Goal: Complete application form

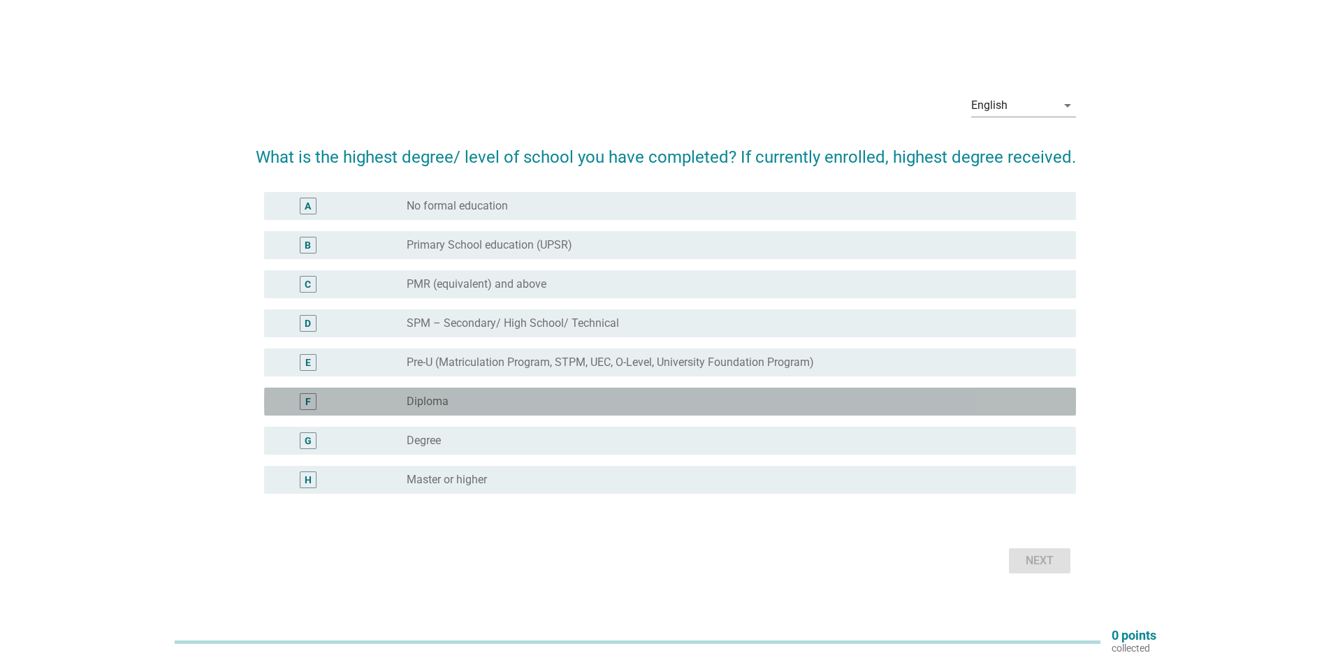
click at [300, 405] on div "F" at bounding box center [308, 401] width 17 height 17
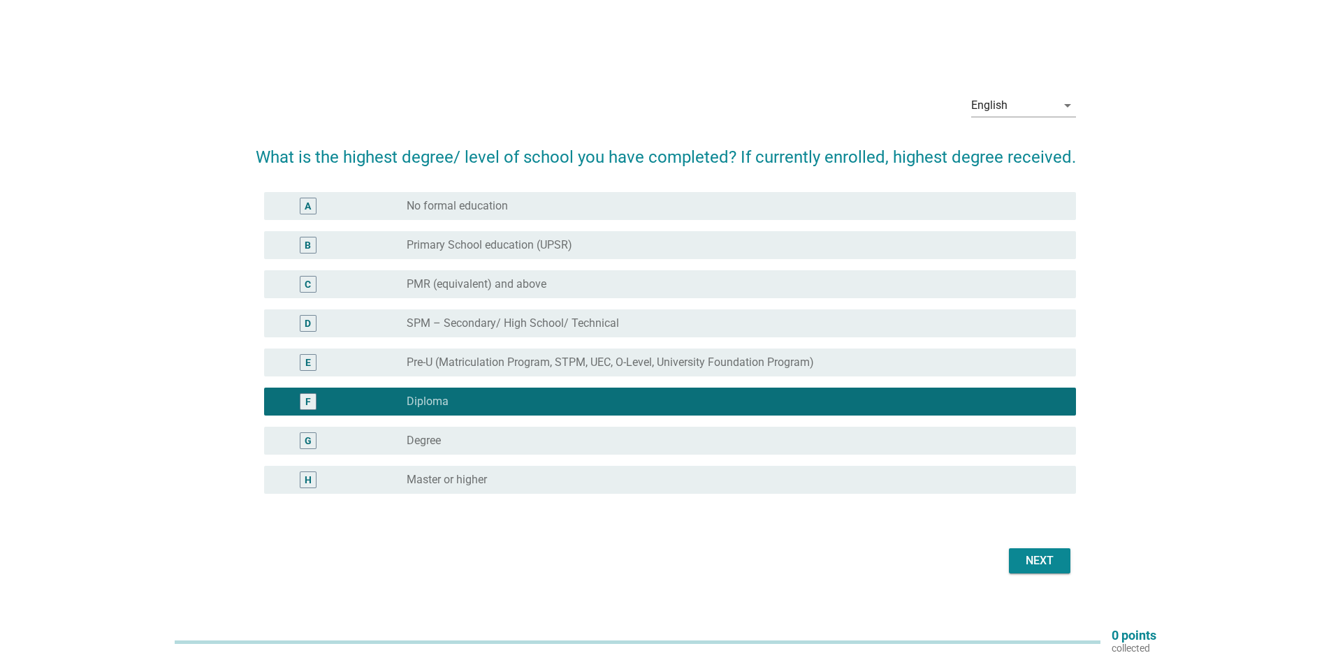
click at [1015, 553] on button "Next" at bounding box center [1039, 561] width 61 height 25
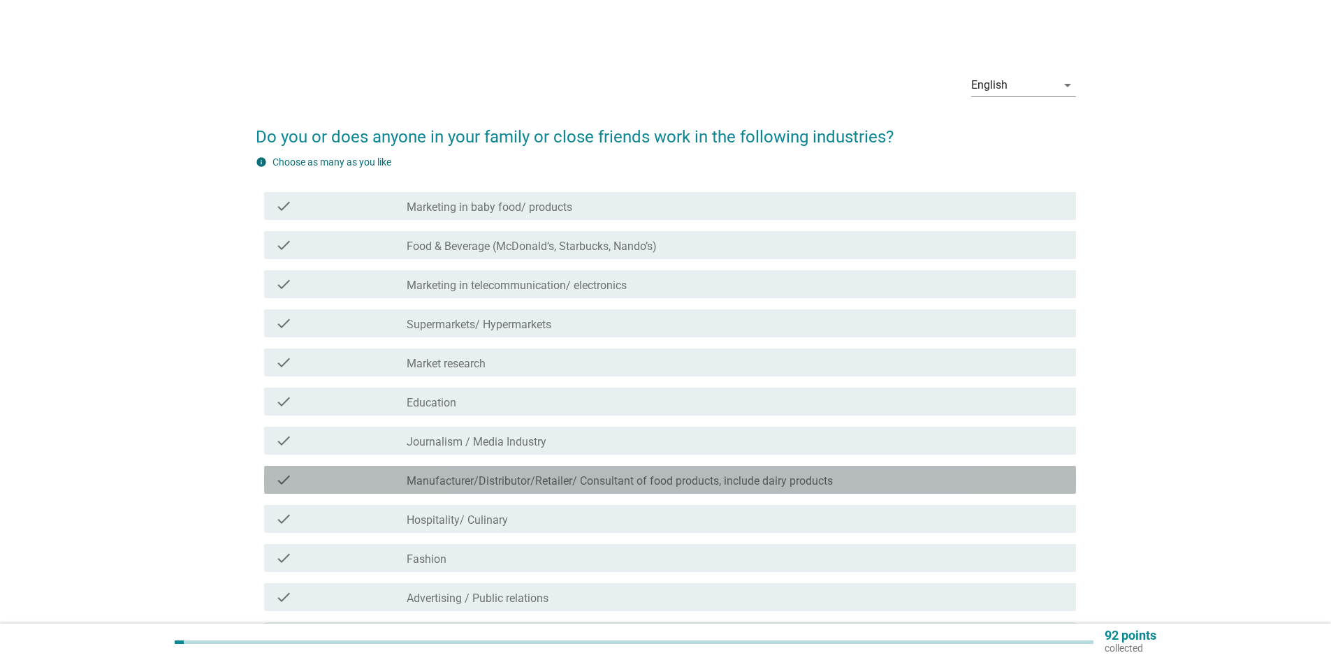
click at [282, 474] on icon "check" at bounding box center [283, 480] width 17 height 17
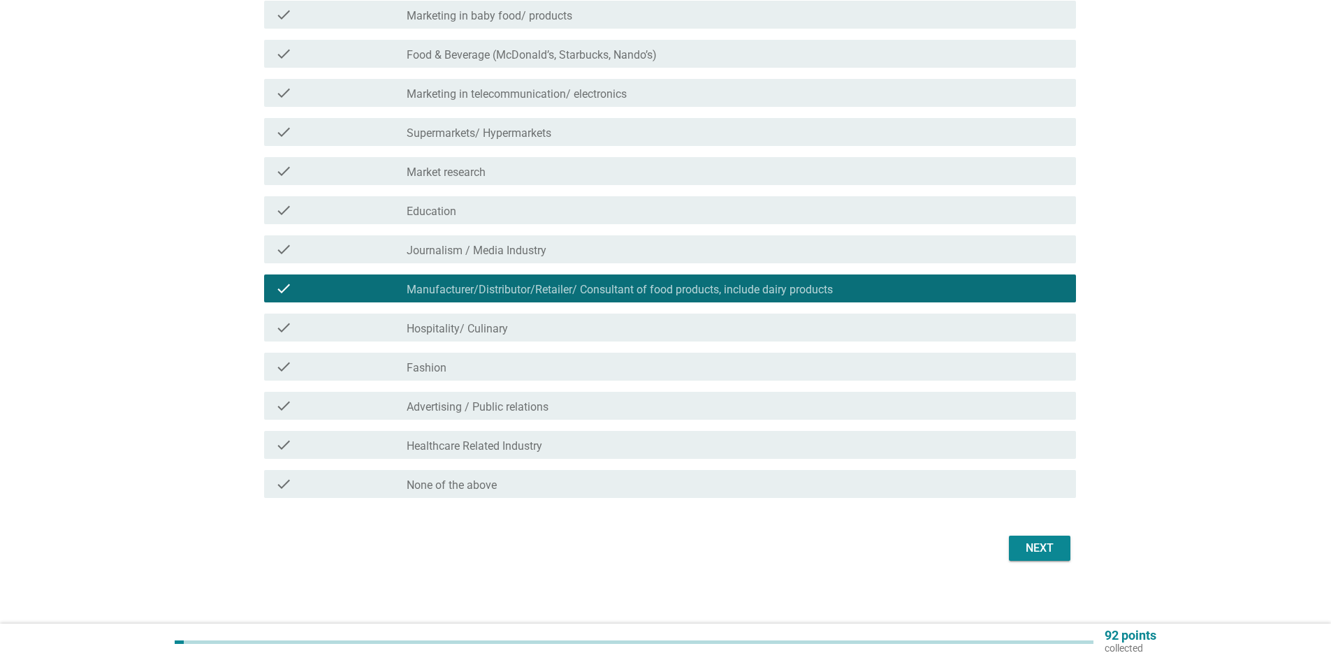
scroll to position [196, 0]
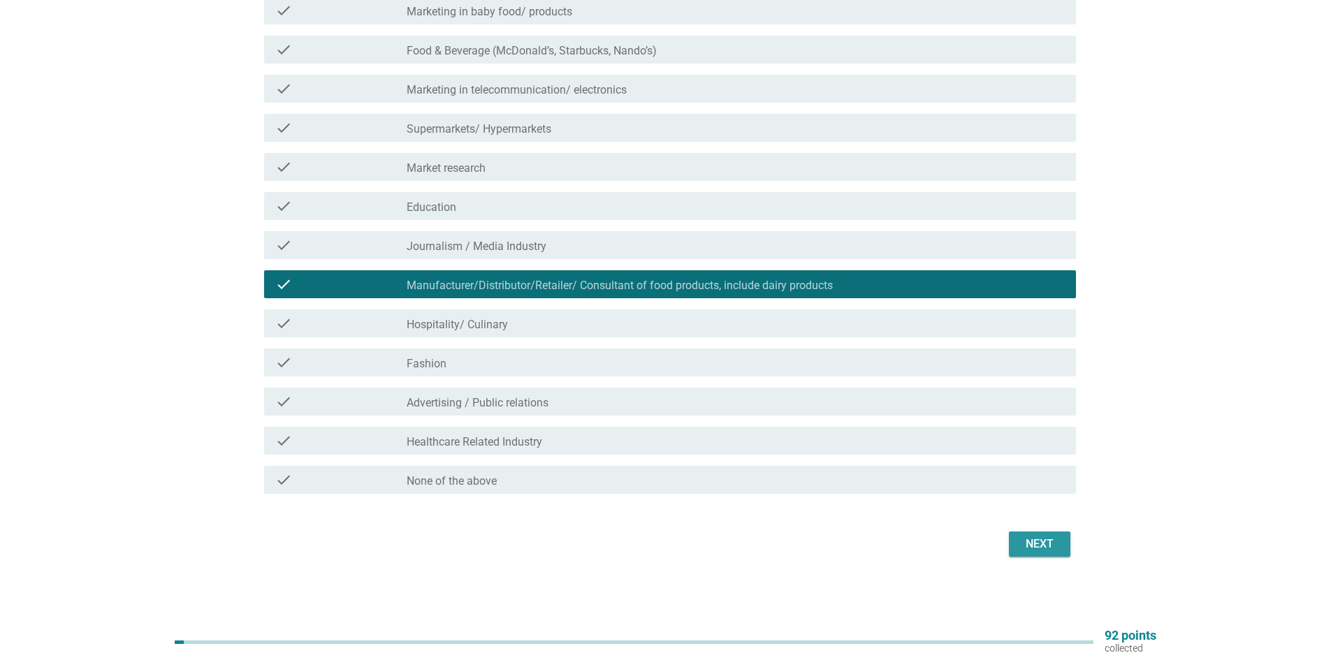
click at [1025, 548] on div "Next" at bounding box center [1039, 544] width 39 height 17
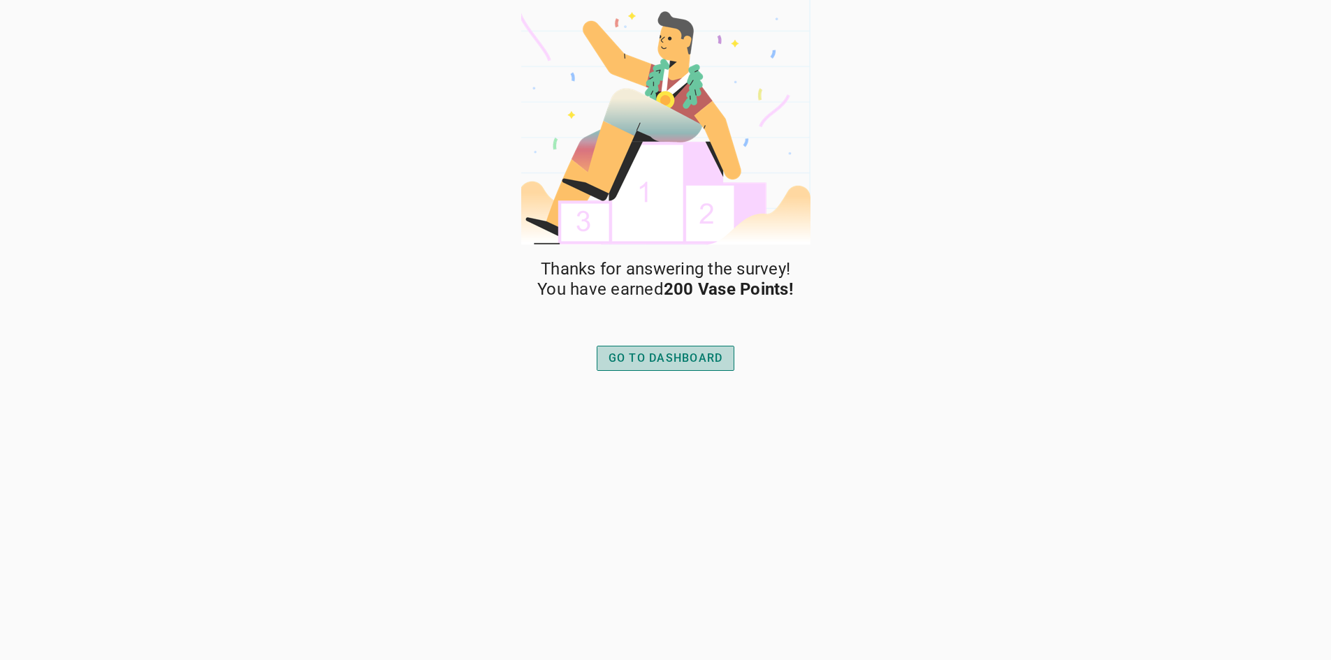
click at [686, 355] on div "GO TO DASHBOARD" at bounding box center [666, 358] width 115 height 17
